Goal: Task Accomplishment & Management: Use online tool/utility

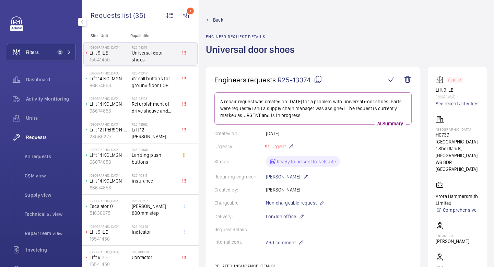
scroll to position [235, 0]
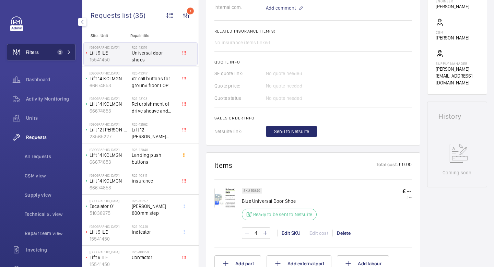
click at [70, 53] on mat-icon at bounding box center [69, 52] width 4 height 4
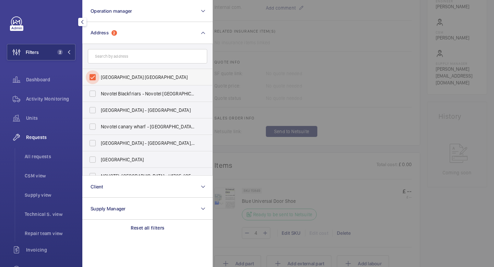
click at [93, 77] on input "[GEOGRAPHIC_DATA] [GEOGRAPHIC_DATA]" at bounding box center [93, 77] width 14 height 14
checkbox input "false"
click at [110, 58] on input "text" at bounding box center [147, 56] width 119 height 14
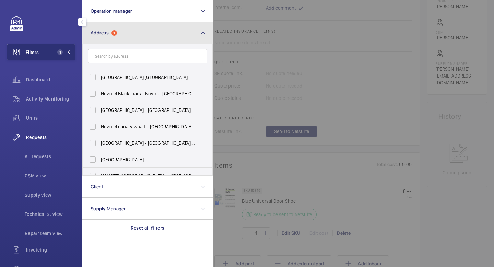
click at [131, 37] on button "Address 1" at bounding box center [147, 33] width 130 height 22
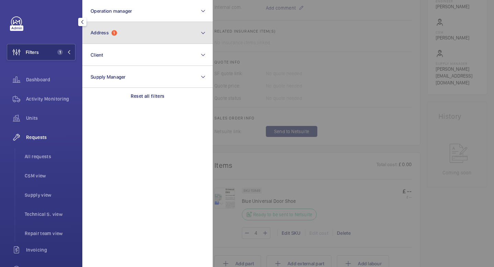
click at [101, 35] on span "Address" at bounding box center [100, 32] width 18 height 5
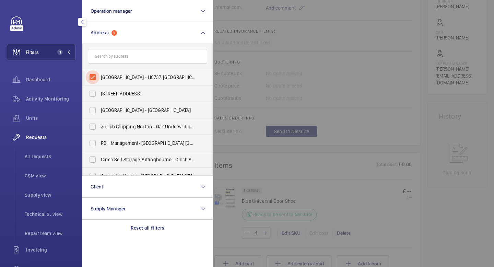
click at [92, 76] on input "[GEOGRAPHIC_DATA] - H0737, [GEOGRAPHIC_DATA], [STREET_ADDRESS]" at bounding box center [93, 77] width 14 height 14
checkbox input "false"
click at [84, 19] on button "button" at bounding box center [82, 22] width 8 height 8
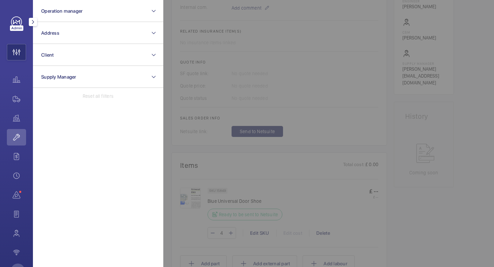
click at [34, 25] on button "button" at bounding box center [33, 22] width 8 height 8
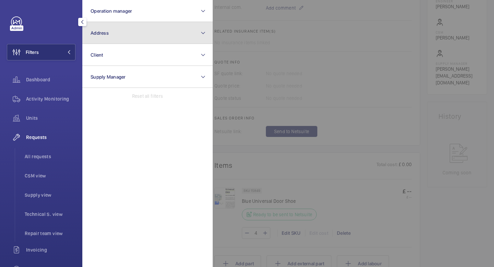
click at [132, 32] on button "Address" at bounding box center [147, 33] width 130 height 22
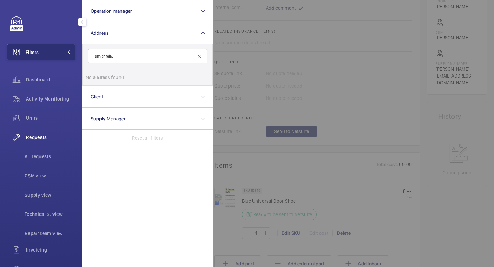
click at [106, 57] on input "smithfeild" at bounding box center [147, 56] width 119 height 14
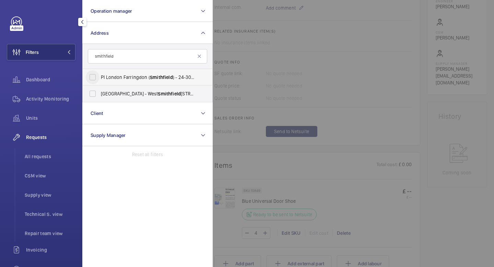
type input "smithfield"
click at [90, 76] on input "PI London Farringdon ( [GEOGRAPHIC_DATA] ) - [STREET_ADDRESS]" at bounding box center [93, 77] width 14 height 14
checkbox input "true"
click at [83, 23] on mat-icon "button" at bounding box center [82, 21] width 8 height 5
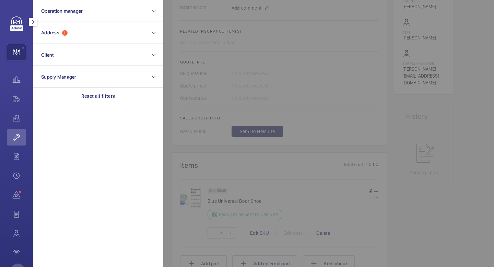
click at [34, 23] on mat-icon "button" at bounding box center [33, 21] width 8 height 5
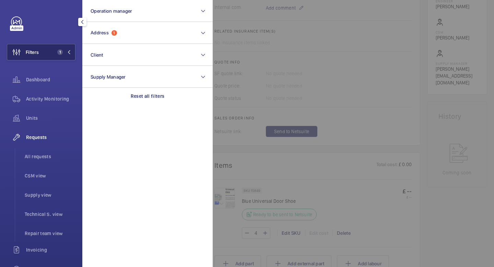
click at [72, 55] on button "Filters 1" at bounding box center [41, 52] width 69 height 16
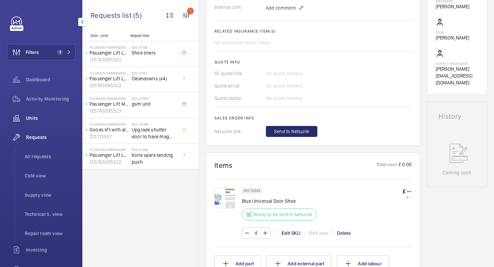
click at [34, 122] on div "Units" at bounding box center [41, 118] width 69 height 16
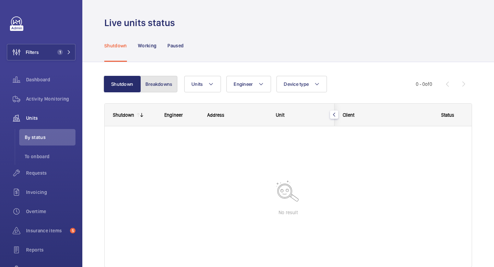
click at [169, 88] on button "Breakdowns" at bounding box center [158, 84] width 37 height 16
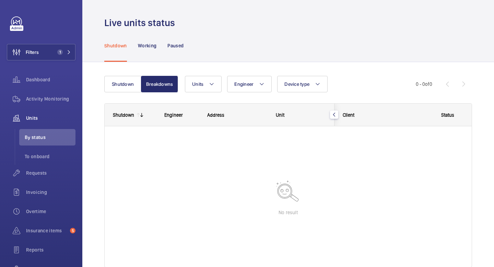
click at [122, 96] on wm-front-shared-table-view-engine "Shutdown Breakdowns Units Engineer Device type More filters Reset all filters 0…" at bounding box center [288, 180] width 368 height 208
click at [122, 90] on button "Shutdown" at bounding box center [122, 84] width 37 height 16
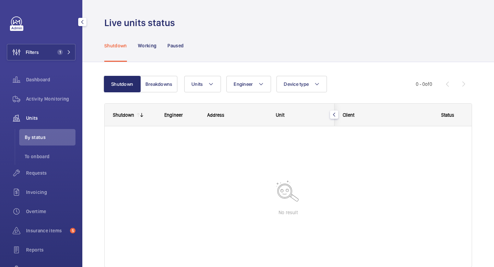
click at [43, 117] on span "Units" at bounding box center [50, 118] width 49 height 7
click at [49, 97] on span "Activity Monitoring" at bounding box center [50, 98] width 49 height 7
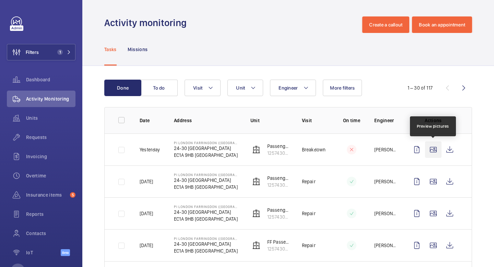
click at [435, 153] on wm-front-icon-button at bounding box center [433, 149] width 16 height 16
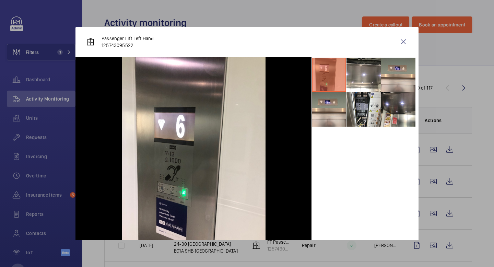
click at [329, 76] on li at bounding box center [329, 75] width 34 height 34
click at [370, 79] on li at bounding box center [363, 75] width 34 height 34
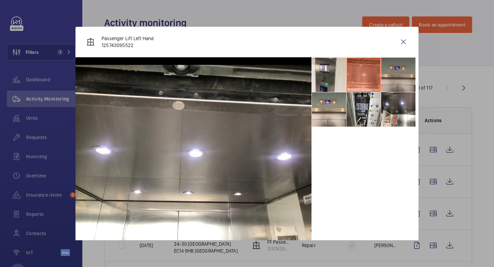
click at [395, 84] on li at bounding box center [398, 75] width 34 height 34
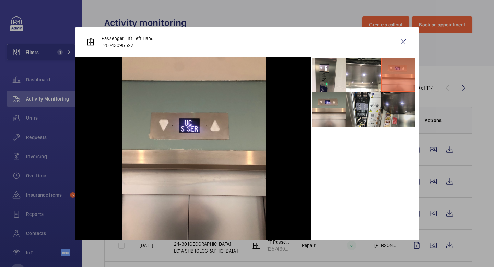
click at [390, 106] on li at bounding box center [398, 109] width 34 height 34
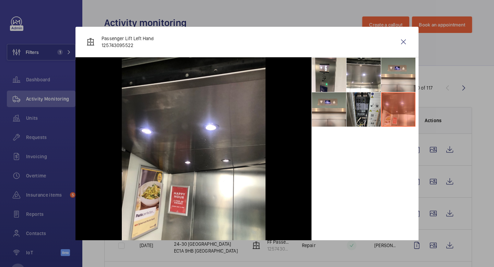
click at [366, 105] on li at bounding box center [363, 109] width 34 height 34
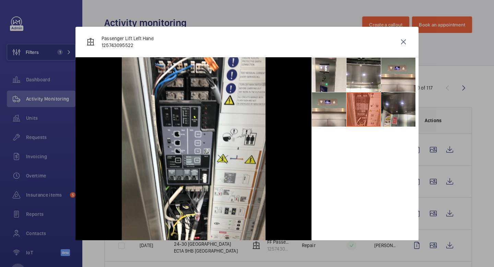
click at [397, 106] on li at bounding box center [398, 109] width 34 height 34
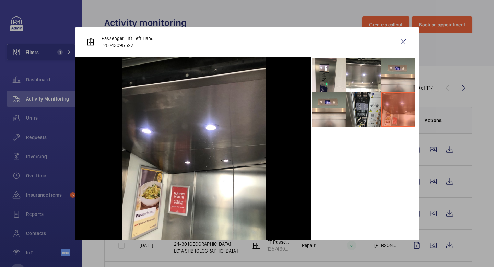
click at [358, 109] on li at bounding box center [363, 109] width 34 height 34
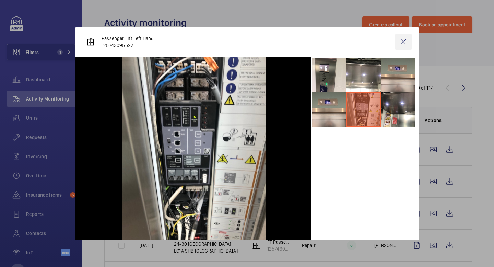
click at [403, 46] on wm-front-icon-button at bounding box center [403, 42] width 16 height 16
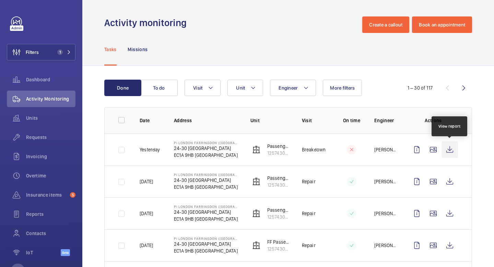
click at [447, 151] on wm-front-icon-button at bounding box center [449, 149] width 16 height 16
